Goal: Task Accomplishment & Management: Use online tool/utility

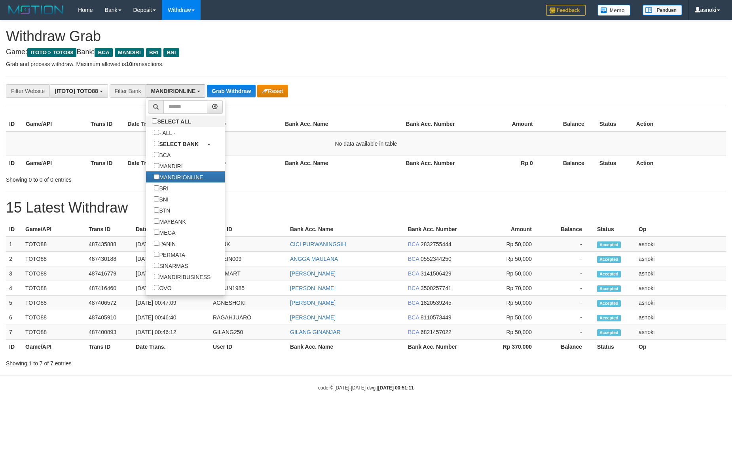
select select "**********"
click at [172, 175] on label "MANDIRIONLINE" at bounding box center [178, 176] width 65 height 11
click at [174, 169] on label "MANDIRI" at bounding box center [168, 165] width 44 height 11
select select "*******"
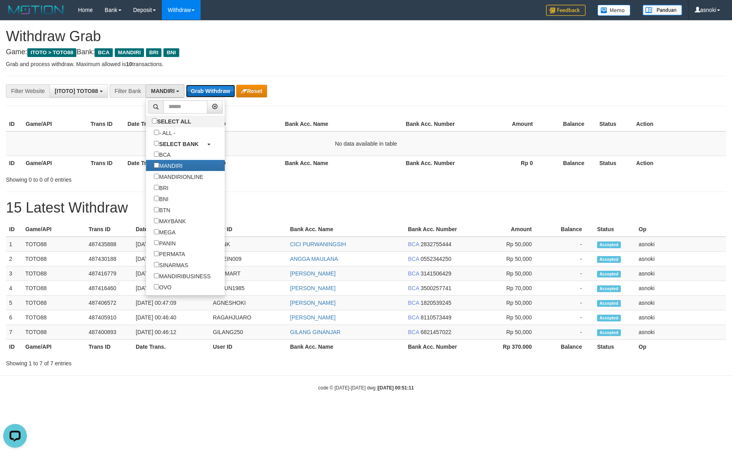
click at [206, 90] on button "Grab Withdraw" at bounding box center [210, 91] width 49 height 13
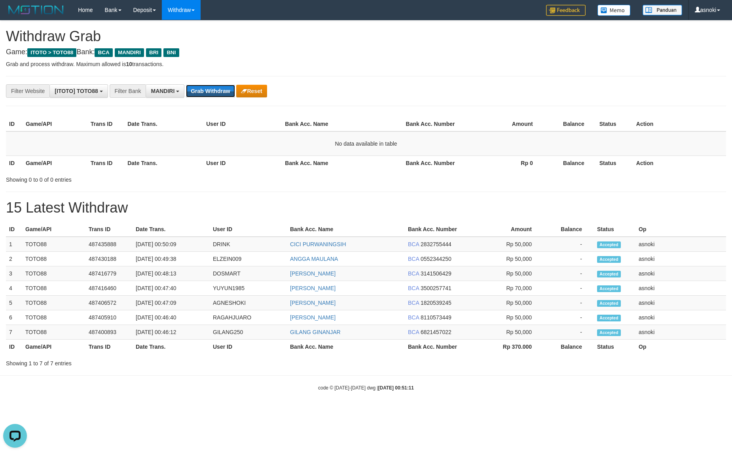
drag, startPoint x: 206, startPoint y: 90, endPoint x: 181, endPoint y: 116, distance: 36.1
click at [206, 90] on button "Grab Withdraw" at bounding box center [210, 91] width 49 height 13
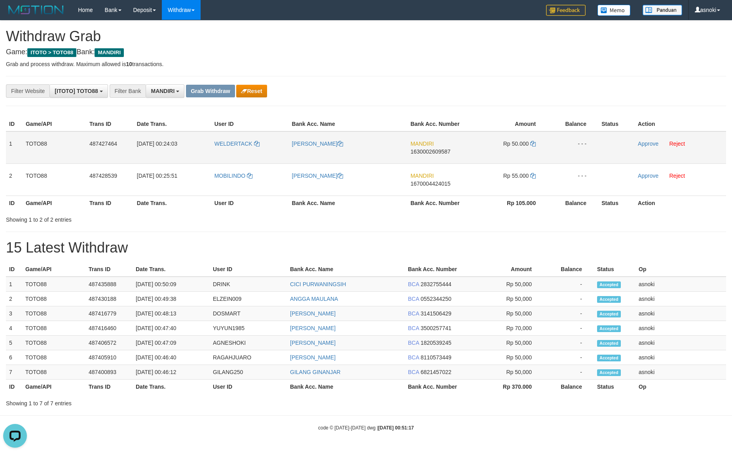
click at [427, 151] on span "1630002609587" at bounding box center [430, 151] width 40 height 6
click at [424, 152] on span "1630002609587" at bounding box center [430, 151] width 40 height 6
click at [533, 141] on td "Rp 50.000" at bounding box center [509, 147] width 76 height 32
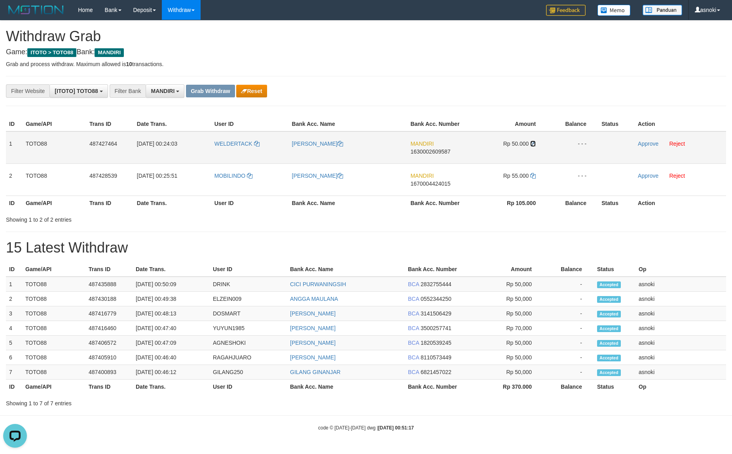
click at [533, 141] on icon at bounding box center [533, 144] width 6 height 6
click at [645, 145] on link "Approve" at bounding box center [647, 143] width 21 height 6
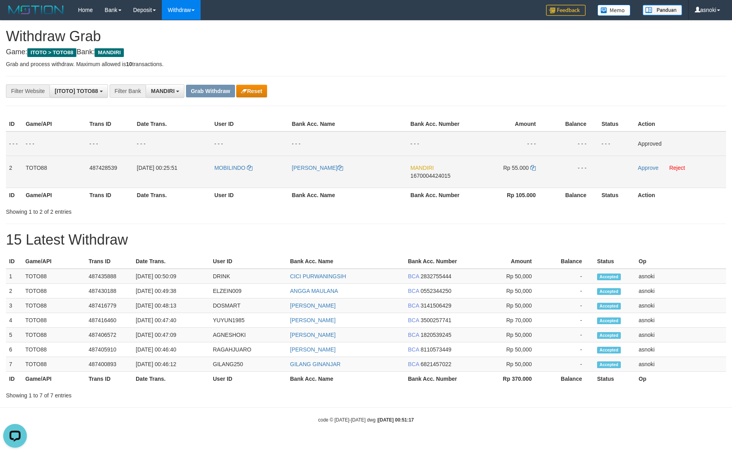
click at [438, 175] on span "1670004424015" at bounding box center [430, 175] width 40 height 6
click at [532, 167] on icon at bounding box center [533, 168] width 6 height 6
click at [645, 167] on link "Approve" at bounding box center [647, 168] width 21 height 6
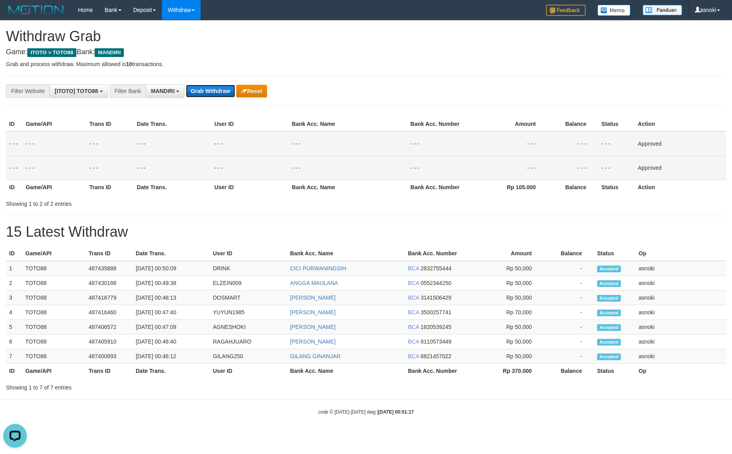
click at [214, 94] on button "Grab Withdraw" at bounding box center [210, 91] width 49 height 13
